Goal: Transaction & Acquisition: Purchase product/service

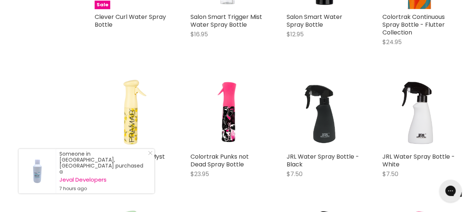
scroll to position [407, 0]
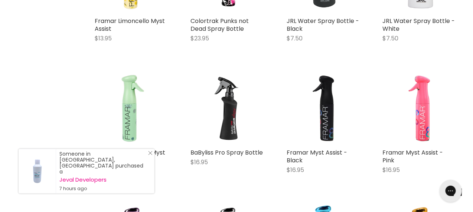
click at [148, 155] on icon "Close Icon" at bounding box center [150, 153] width 4 height 4
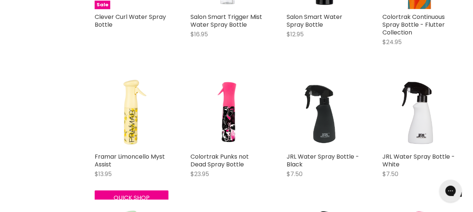
scroll to position [135, 0]
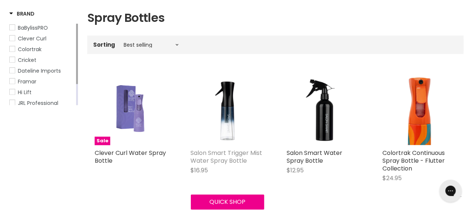
click at [223, 152] on link "Salon Smart Trigger Mist Water Spray Bottle" at bounding box center [227, 157] width 72 height 16
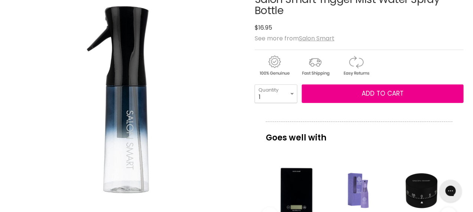
scroll to position [272, 0]
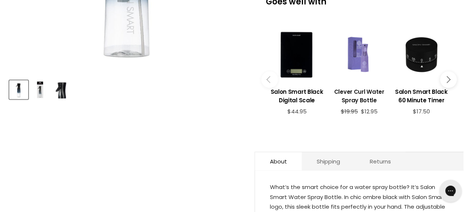
click at [365, 99] on h3 "Clever Curl Water Spray Bottle" at bounding box center [359, 96] width 55 height 17
